Goal: Task Accomplishment & Management: Manage account settings

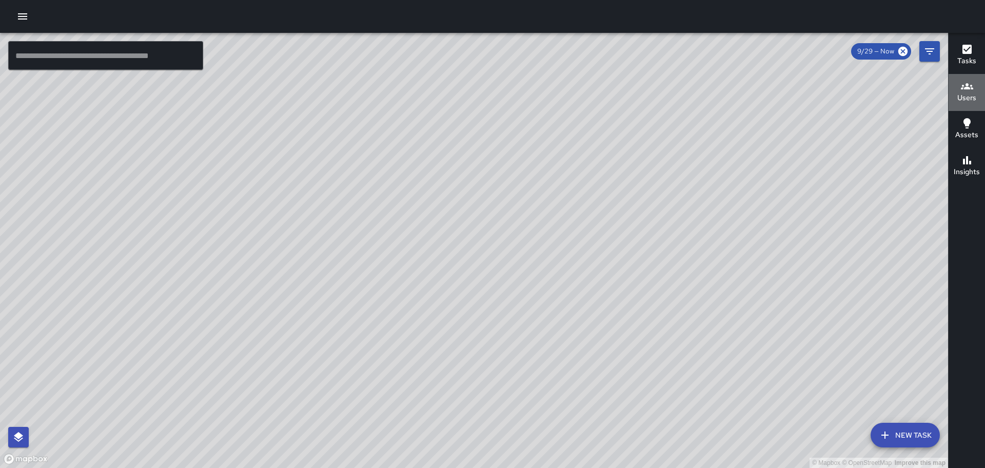
click at [964, 89] on icon "button" at bounding box center [967, 86] width 12 height 6
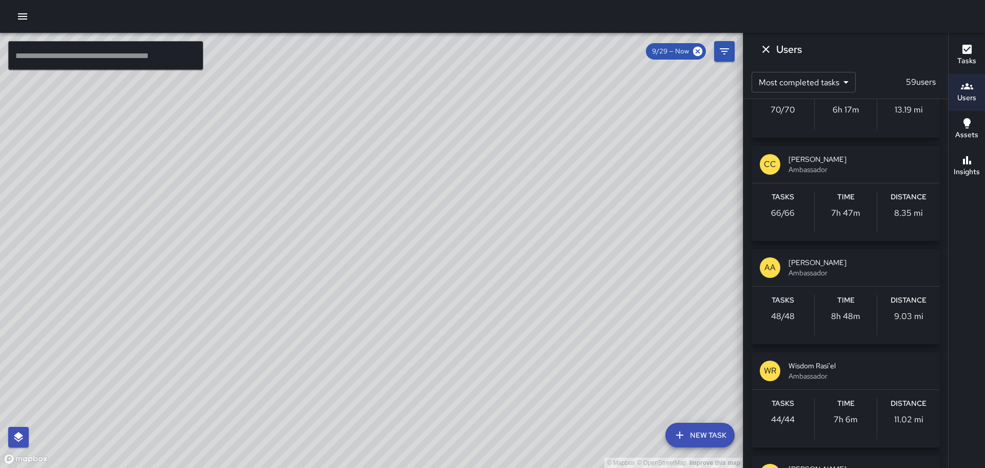
scroll to position [308, 0]
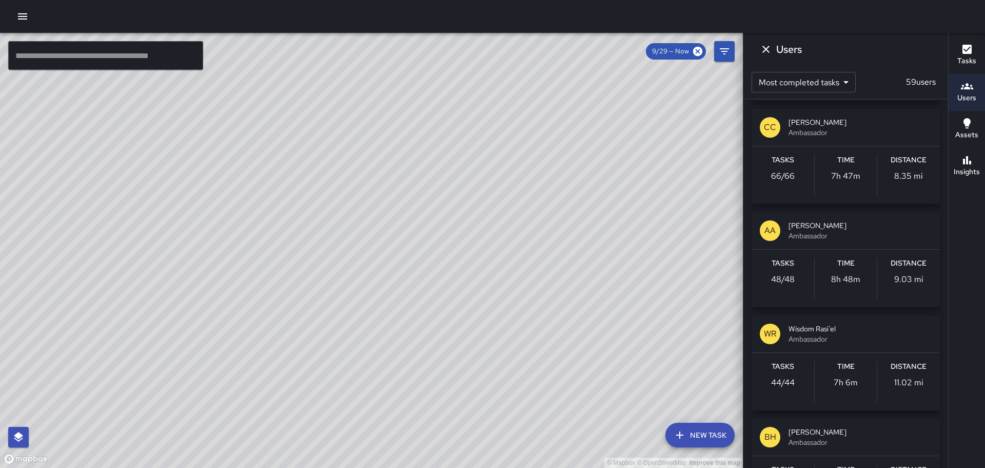
click at [361, 235] on div "© Mapbox © OpenStreetMap Improve this map ZA [PERSON_NAME] Ambassador Tasks 0 /…" at bounding box center [371, 250] width 743 height 435
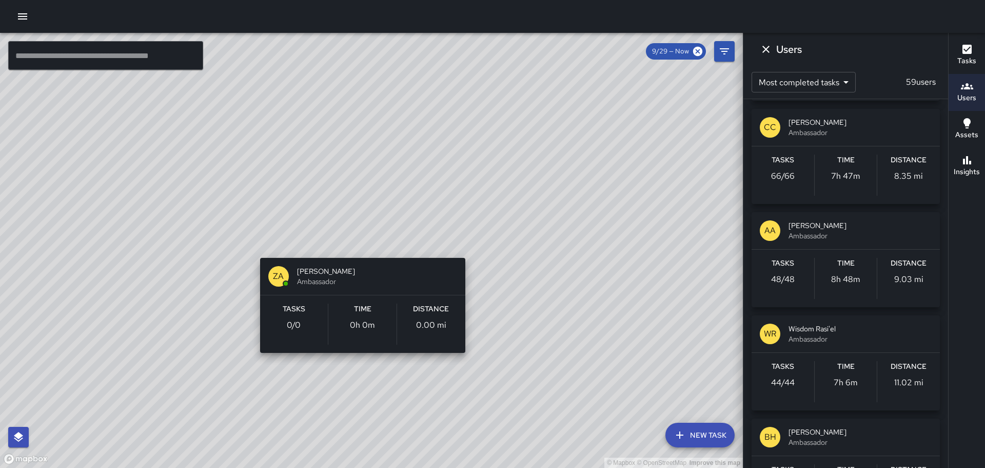
scroll to position [0, 0]
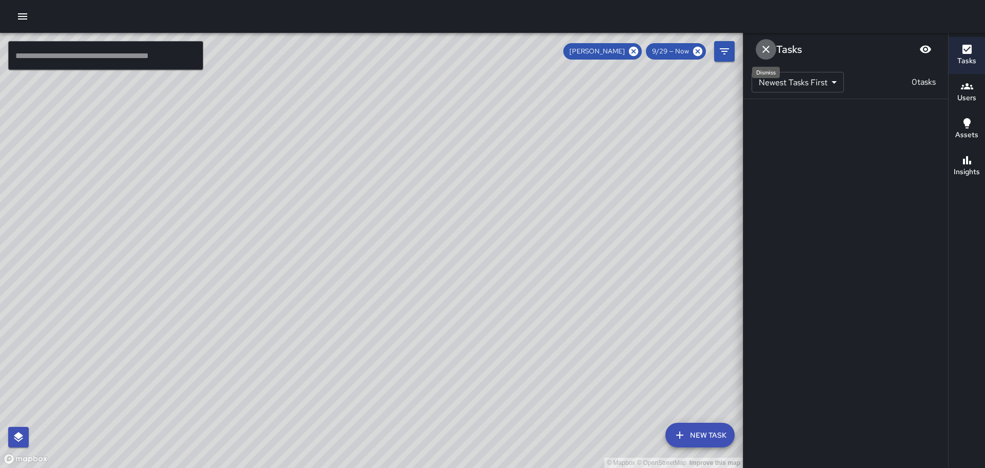
click at [767, 48] on icon "Dismiss" at bounding box center [766, 49] width 7 height 7
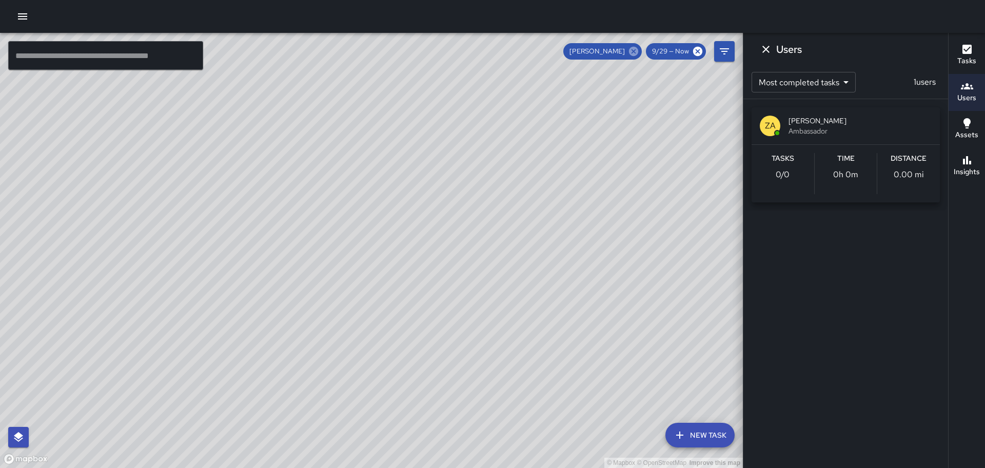
click at [636, 48] on icon at bounding box center [633, 51] width 9 height 9
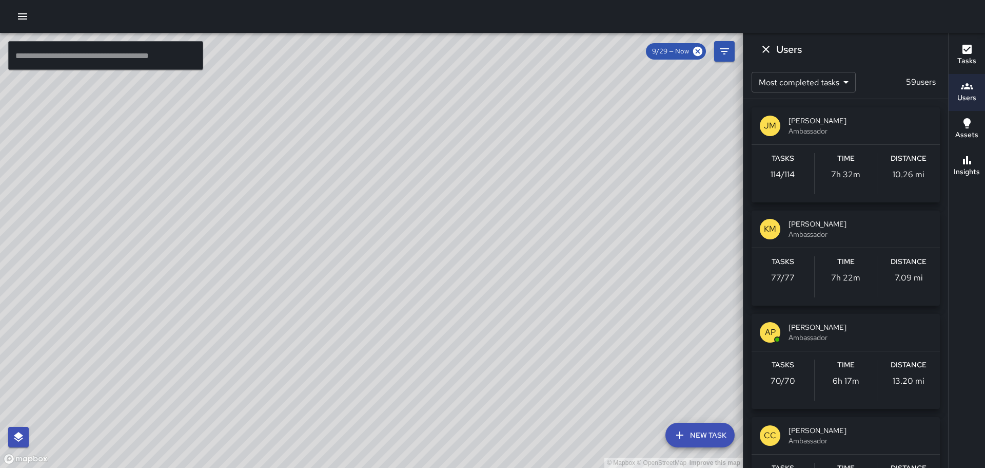
drag, startPoint x: 283, startPoint y: 192, endPoint x: 435, endPoint y: 263, distance: 167.1
click at [432, 267] on div "© Mapbox © OpenStreetMap Improve this map" at bounding box center [371, 250] width 743 height 435
drag, startPoint x: 332, startPoint y: 256, endPoint x: 513, endPoint y: 204, distance: 188.8
click at [513, 204] on div "© Mapbox © OpenStreetMap Improve this map" at bounding box center [371, 250] width 743 height 435
drag, startPoint x: 352, startPoint y: 208, endPoint x: 387, endPoint y: 251, distance: 56.2
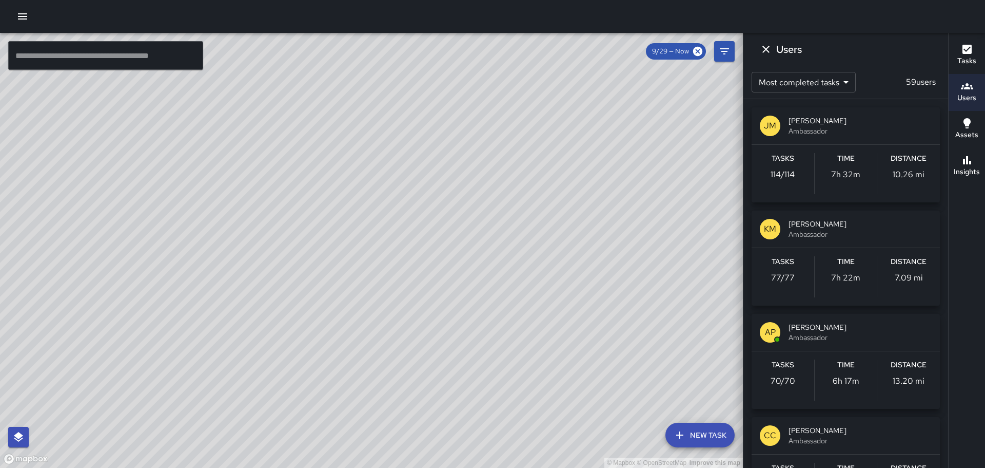
click at [438, 274] on div "© Mapbox © OpenStreetMap Improve this map" at bounding box center [371, 250] width 743 height 435
drag, startPoint x: 569, startPoint y: 259, endPoint x: 553, endPoint y: 234, distance: 30.2
click at [553, 234] on div "© Mapbox © OpenStreetMap Improve this map" at bounding box center [371, 250] width 743 height 435
click at [770, 51] on icon "Dismiss" at bounding box center [766, 49] width 12 height 12
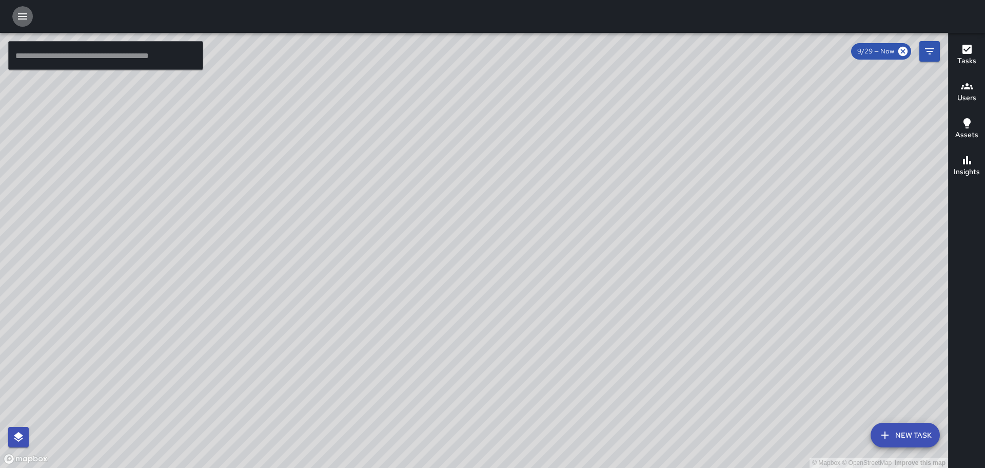
click at [23, 18] on icon "button" at bounding box center [22, 16] width 12 height 12
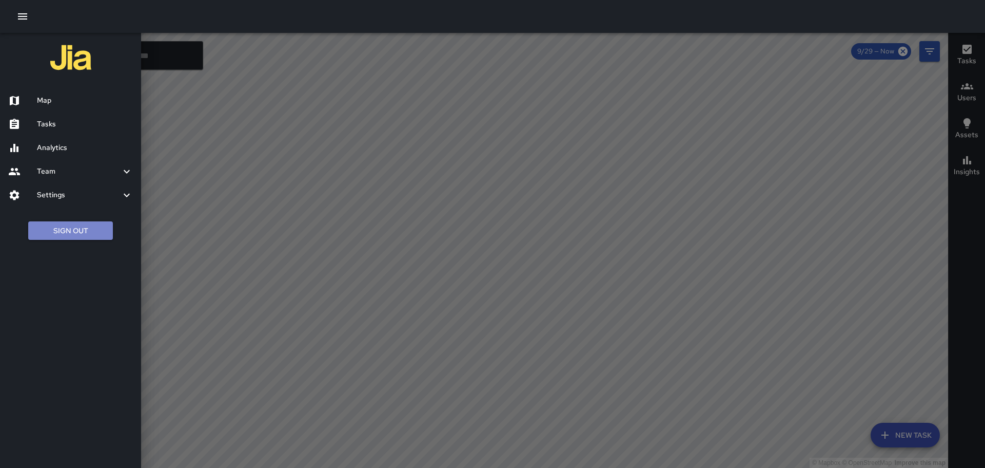
click at [73, 231] on button "Sign Out" at bounding box center [70, 230] width 85 height 19
